Goal: Information Seeking & Learning: Learn about a topic

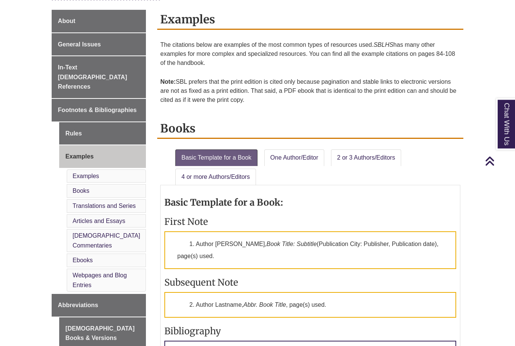
scroll to position [192, 0]
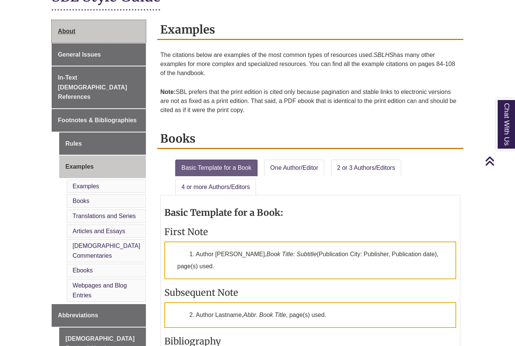
click at [63, 42] on link "About" at bounding box center [99, 31] width 95 height 23
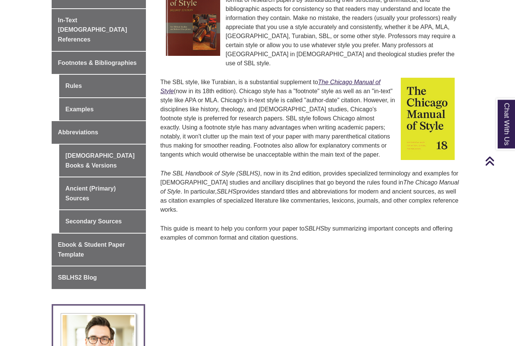
scroll to position [221, 0]
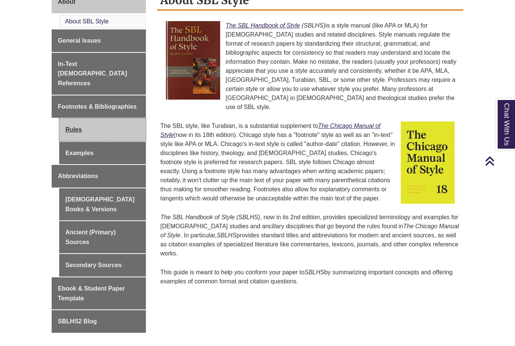
click at [68, 118] on link "Rules" at bounding box center [102, 129] width 87 height 23
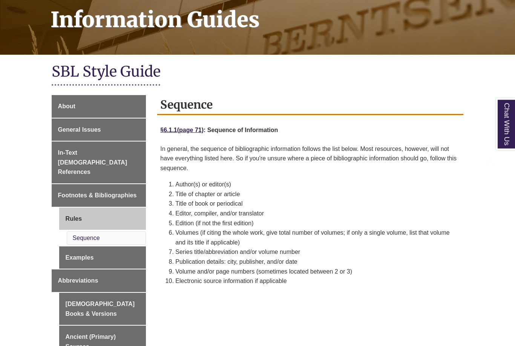
scroll to position [120, 0]
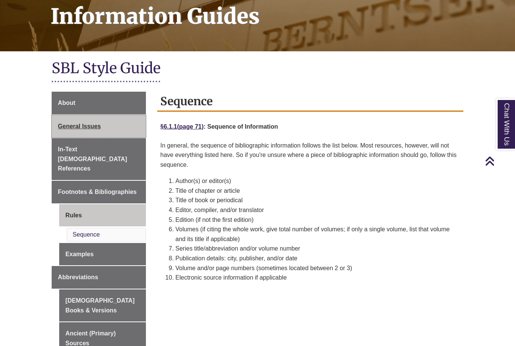
click at [59, 125] on span "General Issues" at bounding box center [79, 126] width 43 height 6
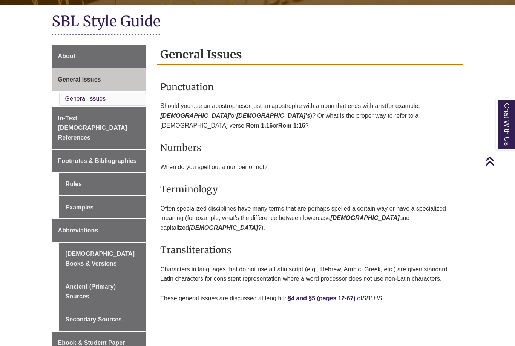
scroll to position [131, 0]
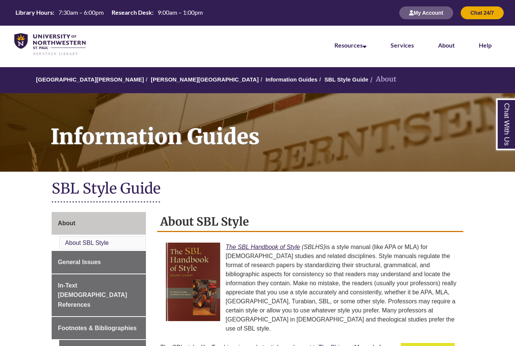
scroll to position [221, 0]
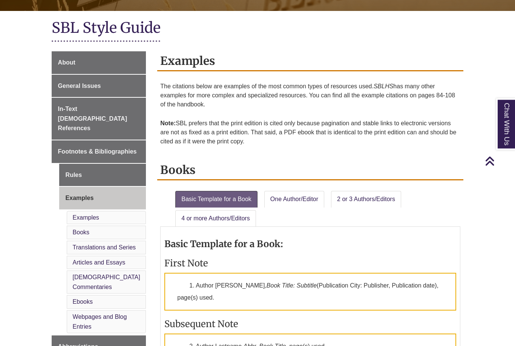
scroll to position [141, 0]
